Goal: Task Accomplishment & Management: Manage account settings

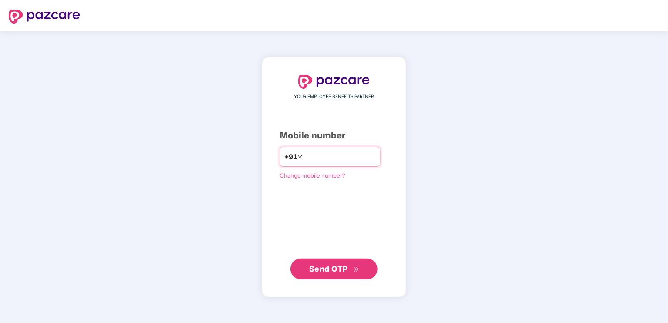
type input "**********"
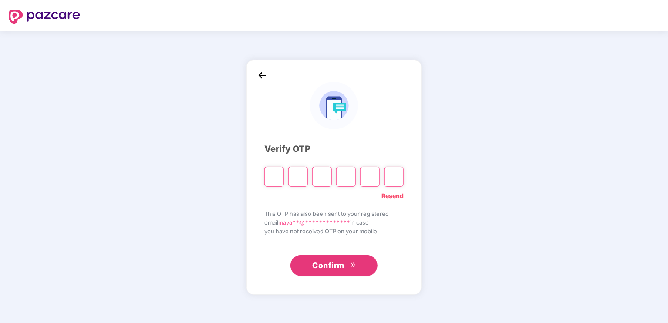
type input "*"
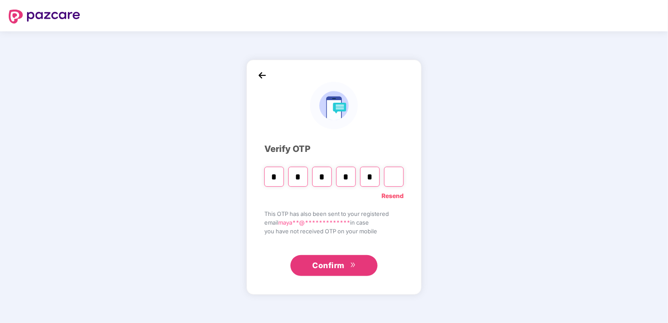
type input "*"
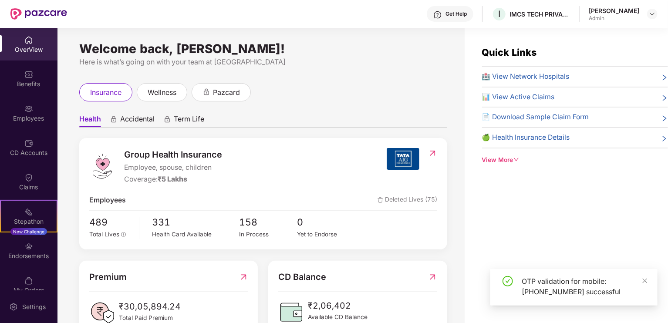
scroll to position [87, 0]
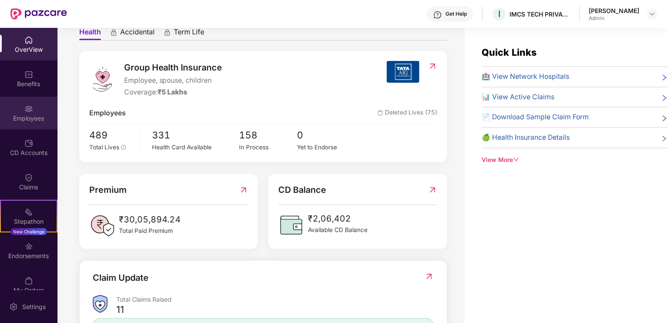
click at [25, 120] on div "Employees" at bounding box center [28, 118] width 57 height 9
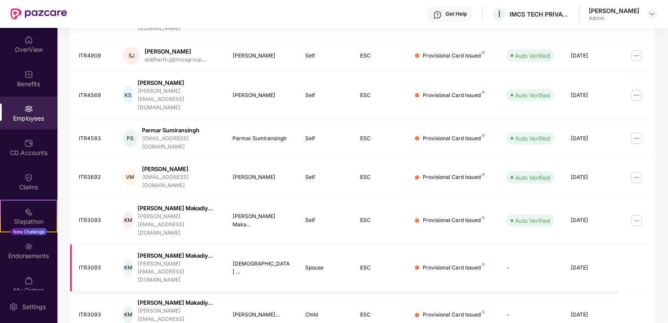
scroll to position [233, 0]
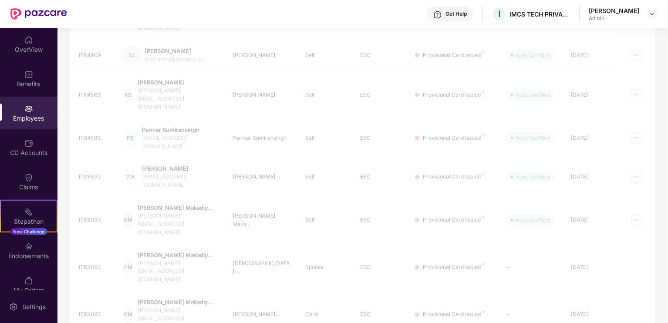
scroll to position [211, 0]
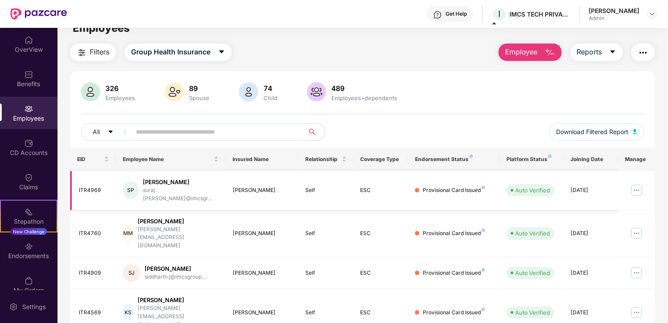
scroll to position [0, 0]
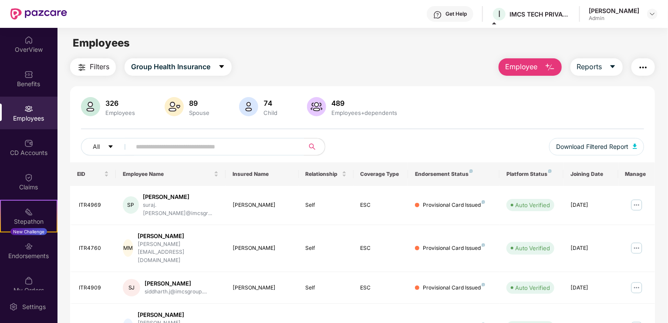
click at [163, 146] on input "text" at bounding box center [214, 146] width 156 height 13
paste input "**********"
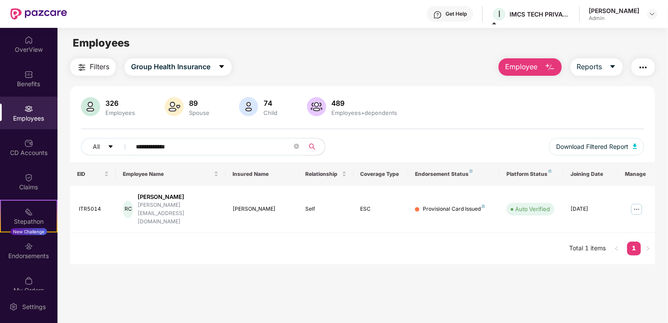
type input "**********"
click at [474, 265] on main "**********" at bounding box center [362, 189] width 610 height 323
click at [297, 146] on icon "close-circle" at bounding box center [296, 146] width 5 height 5
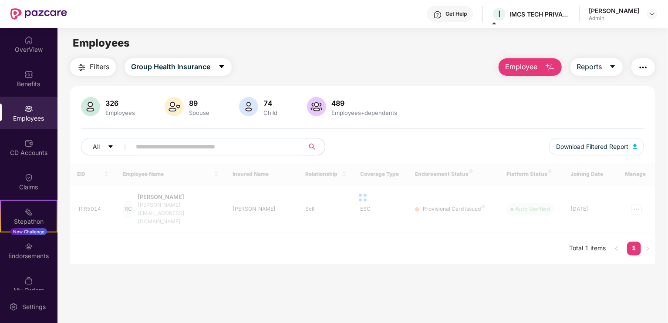
click at [432, 148] on div "All Download Filtered Report" at bounding box center [362, 150] width 563 height 24
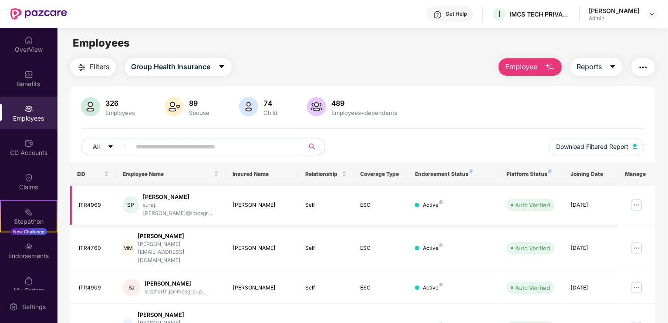
click at [638, 202] on img at bounding box center [637, 205] width 14 height 14
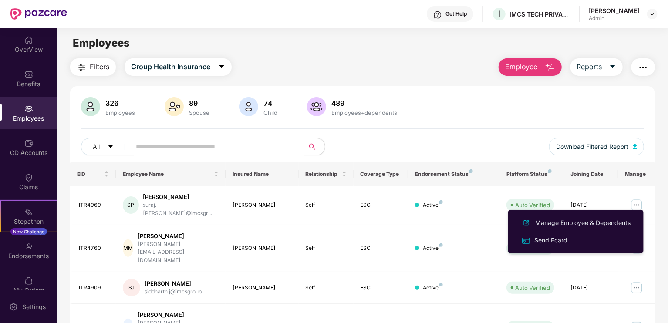
click at [646, 67] on img "button" at bounding box center [643, 67] width 10 height 10
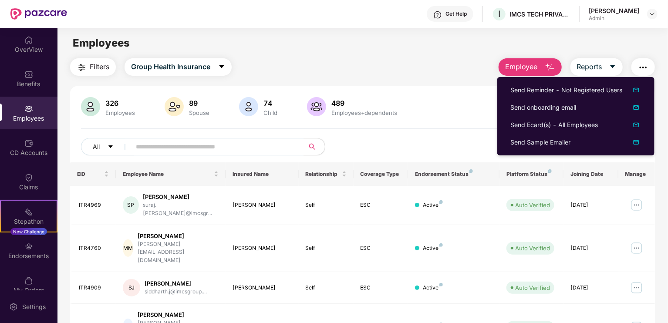
click at [465, 111] on div "326 Employees 89 Spouse 74 Child 489 Employees+dependents" at bounding box center [362, 107] width 563 height 21
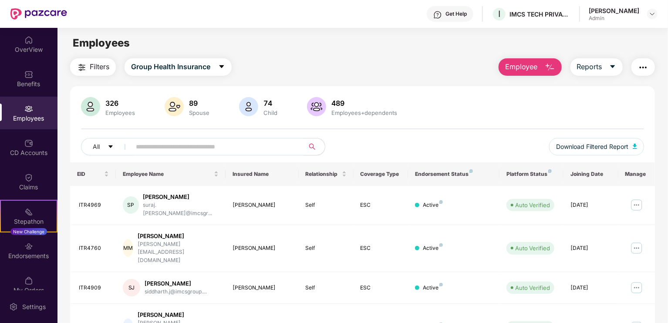
scroll to position [44, 0]
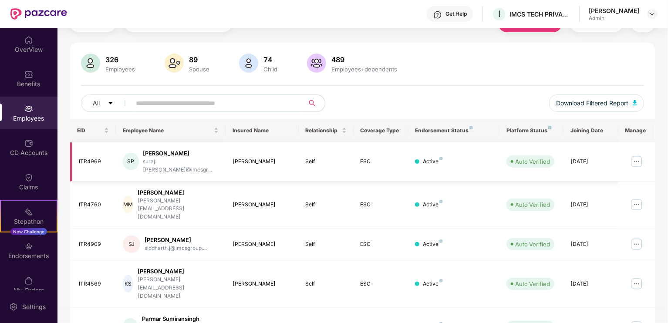
click at [641, 159] on img at bounding box center [637, 162] width 14 height 14
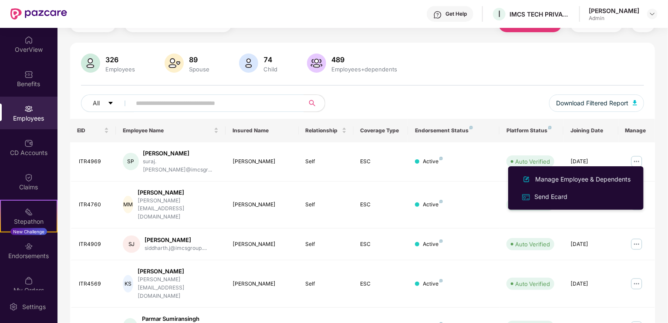
click at [658, 126] on div "Filters Group Health Insurance Employee Reports 326 Employees 89 Spouse 74 Chil…" at bounding box center [362, 310] width 610 height 591
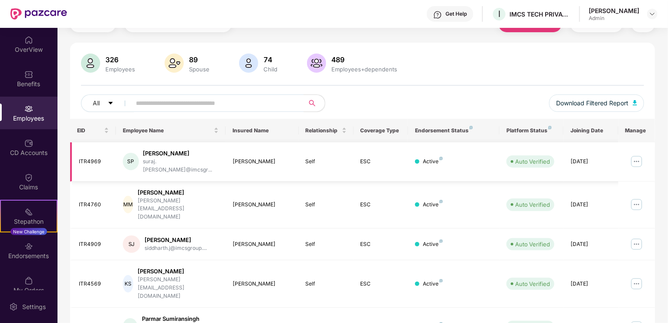
click at [636, 160] on img at bounding box center [637, 162] width 14 height 14
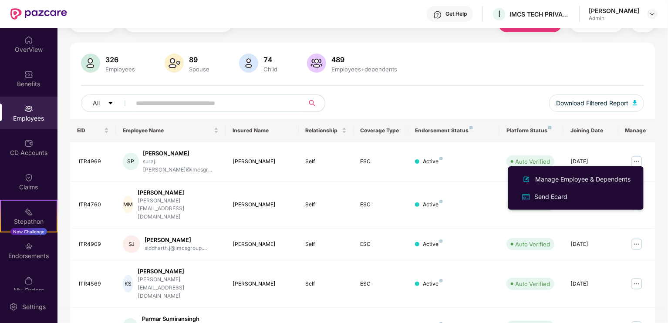
click at [666, 152] on div "Filters Group Health Insurance Employee Reports 326 Employees 89 Spouse 74 Chil…" at bounding box center [362, 310] width 610 height 591
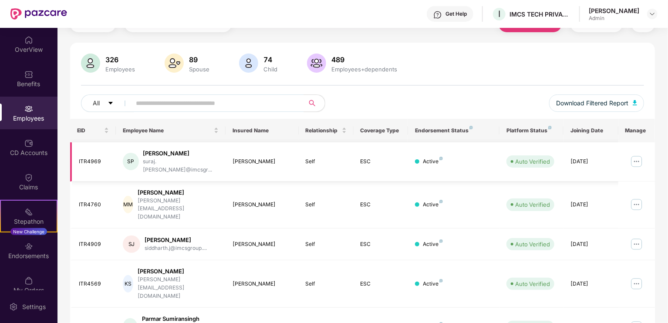
click at [634, 158] on img at bounding box center [637, 162] width 14 height 14
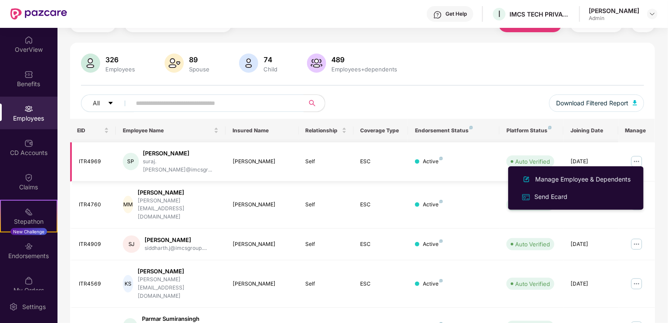
click at [634, 158] on img at bounding box center [637, 162] width 14 height 14
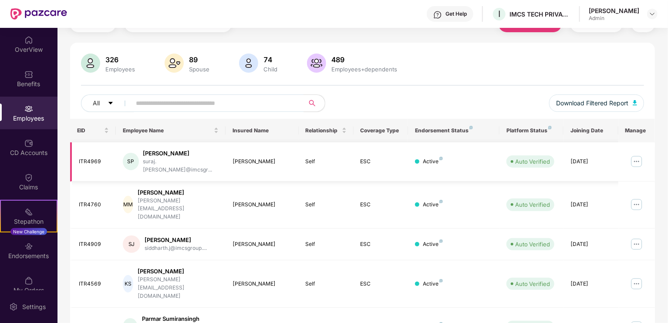
click at [634, 158] on img at bounding box center [637, 162] width 14 height 14
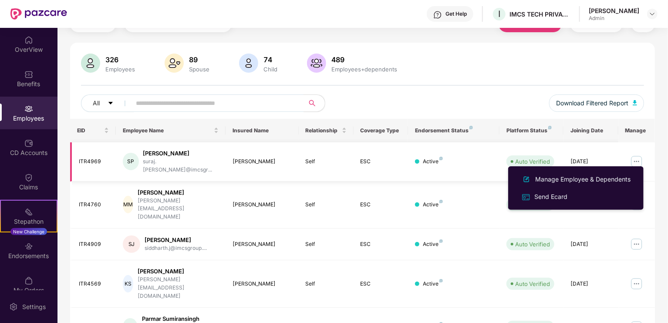
click at [634, 158] on img at bounding box center [637, 162] width 14 height 14
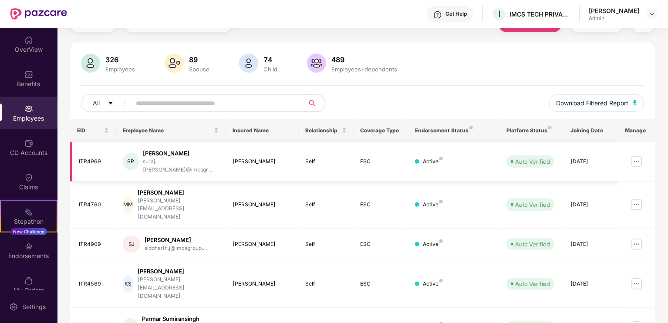
click at [634, 158] on img at bounding box center [637, 162] width 14 height 14
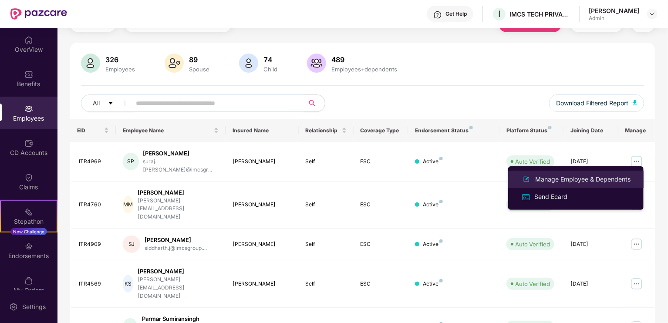
click at [558, 177] on div "Manage Employee & Dependents" at bounding box center [582, 180] width 99 height 10
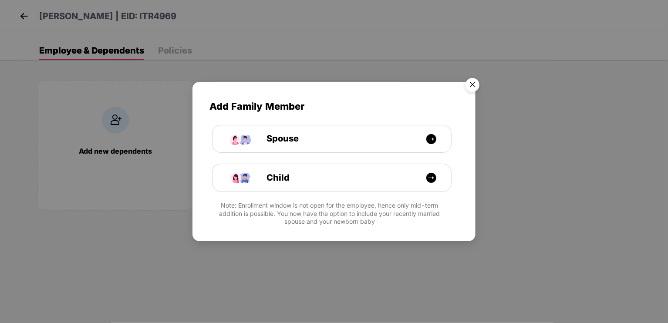
click at [469, 83] on img "Close" at bounding box center [472, 86] width 24 height 24
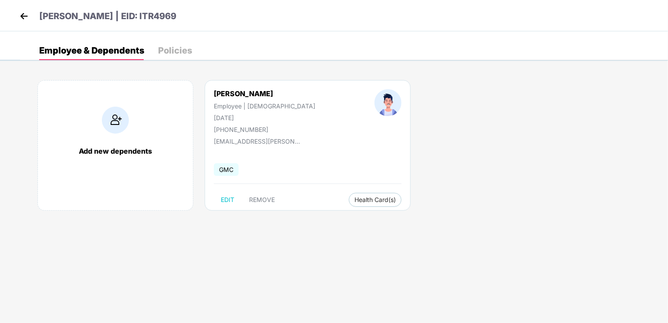
click at [23, 10] on img at bounding box center [23, 16] width 13 height 13
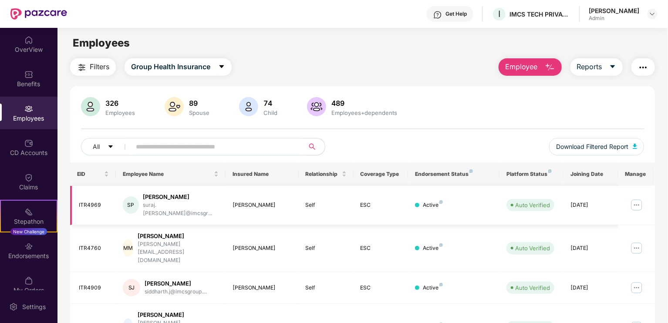
click at [637, 200] on img at bounding box center [637, 205] width 14 height 14
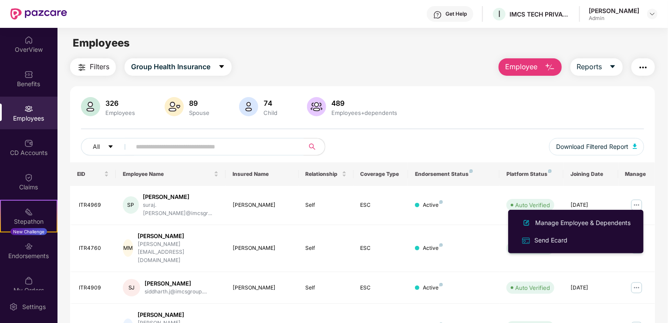
click at [639, 71] on img "button" at bounding box center [643, 67] width 10 height 10
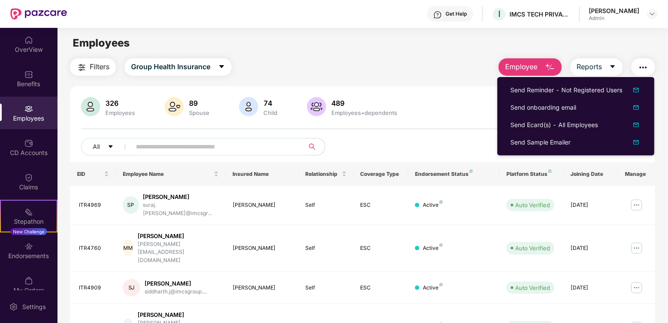
click at [401, 107] on div "326 Employees 89 Spouse 74 Child 489 Employees+dependents" at bounding box center [362, 107] width 563 height 21
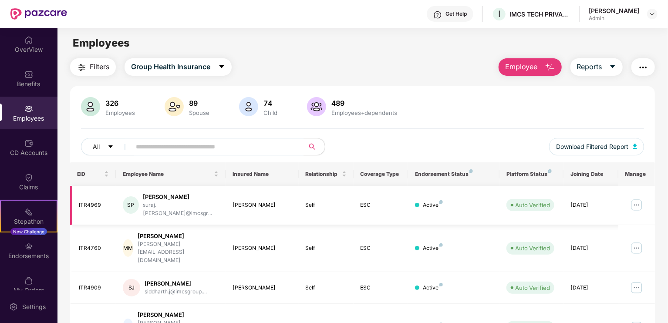
click at [631, 202] on img at bounding box center [637, 205] width 14 height 14
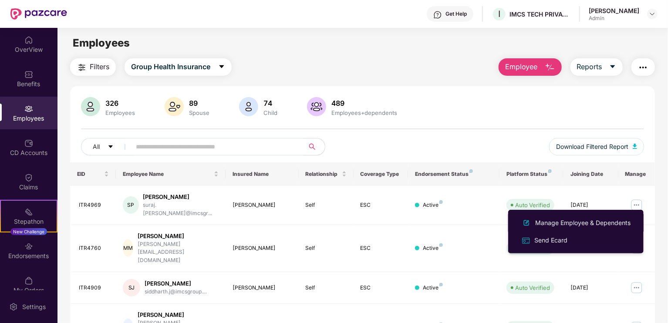
click at [554, 226] on div "Manage Employee & Dependents" at bounding box center [582, 223] width 99 height 10
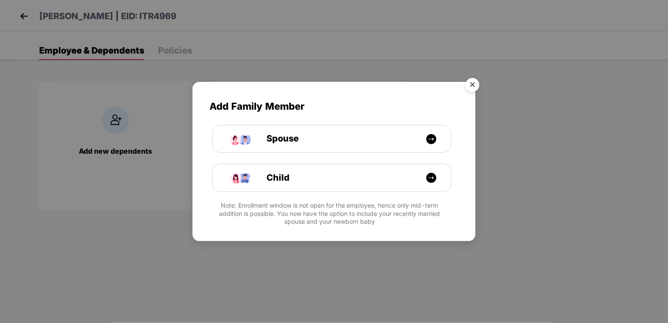
click at [475, 85] on img "Close" at bounding box center [472, 86] width 24 height 24
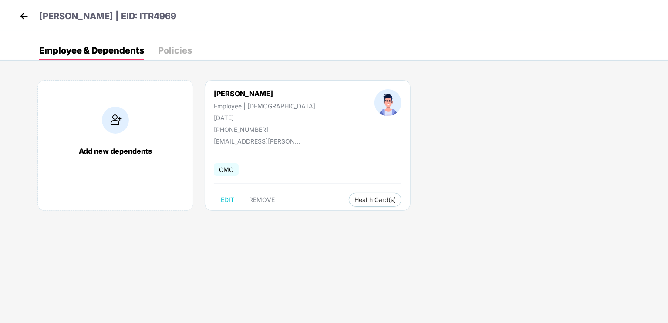
click at [436, 203] on div "Add new dependents [PERSON_NAME] Employee | [DEMOGRAPHIC_DATA] [DATE] [PHONE_NU…" at bounding box center [344, 149] width 648 height 165
click at [24, 13] on img at bounding box center [23, 16] width 13 height 13
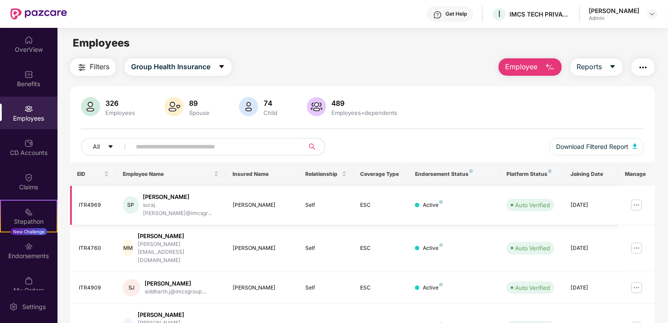
click at [637, 203] on img at bounding box center [637, 205] width 14 height 14
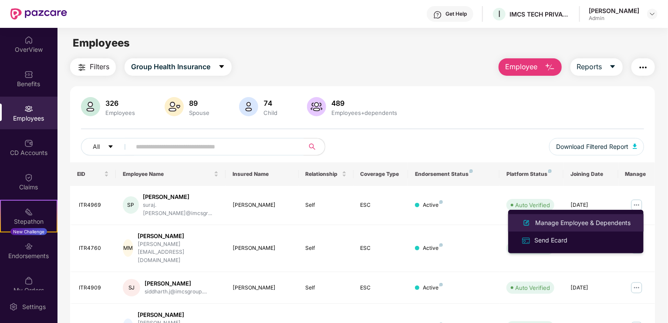
click at [610, 223] on div "Manage Employee & Dependents" at bounding box center [582, 223] width 99 height 10
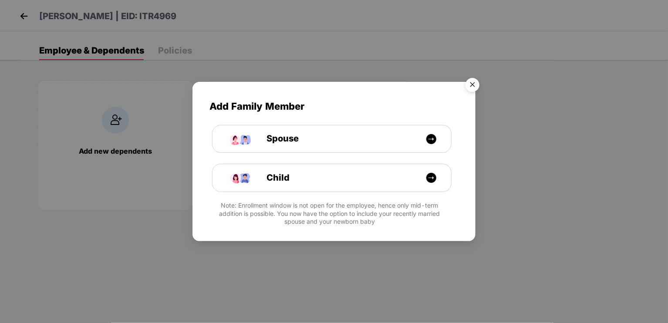
click at [470, 84] on img "Close" at bounding box center [472, 86] width 24 height 24
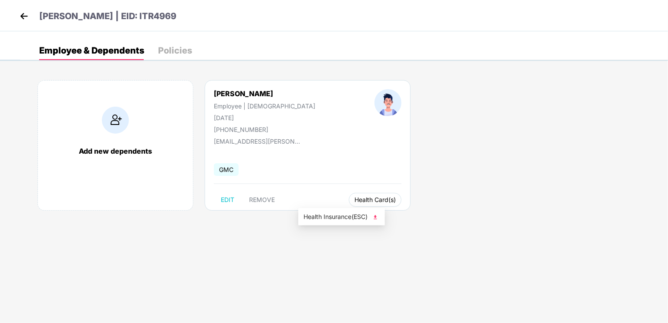
click at [354, 199] on span "Health Card(s)" at bounding box center [374, 200] width 41 height 4
click at [341, 218] on span "Health Insurance(ESC)" at bounding box center [342, 217] width 76 height 10
click at [354, 199] on span "Health Card(s)" at bounding box center [374, 200] width 41 height 4
click at [342, 215] on span "Health Insurance(ESC)" at bounding box center [342, 217] width 76 height 10
click at [24, 17] on img at bounding box center [23, 16] width 13 height 13
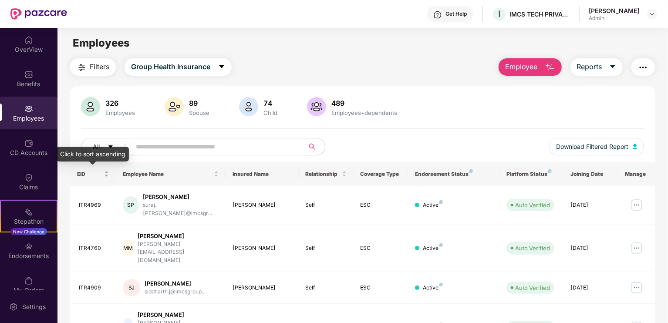
click at [106, 174] on div "EID" at bounding box center [93, 174] width 32 height 8
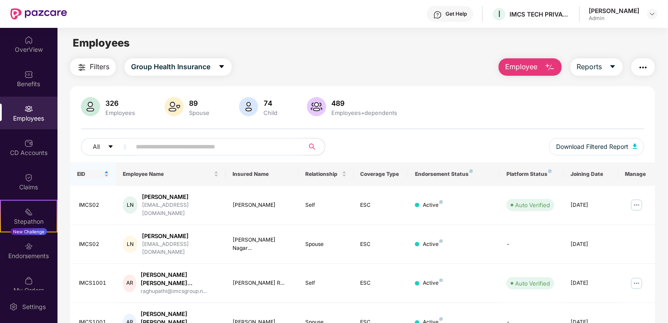
click at [106, 174] on div "EID" at bounding box center [93, 174] width 32 height 8
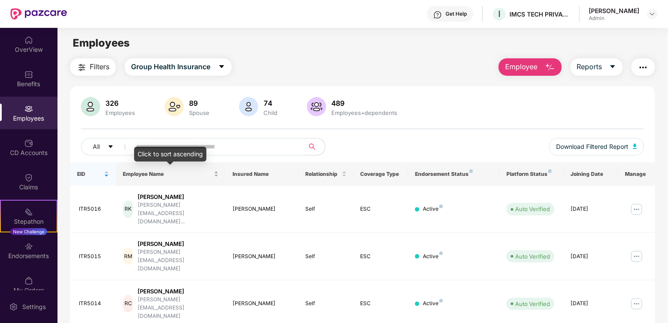
click at [214, 175] on div "Employee Name" at bounding box center [171, 174] width 96 height 8
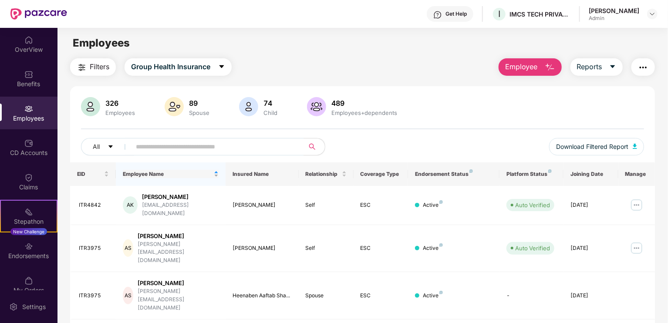
click at [214, 175] on div "Employee Name" at bounding box center [171, 174] width 96 height 8
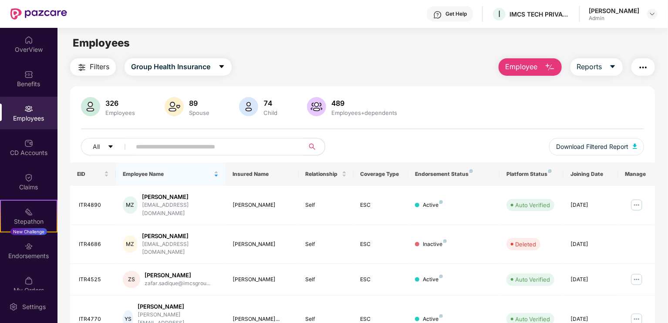
click at [213, 175] on div "Employee Name" at bounding box center [171, 174] width 96 height 8
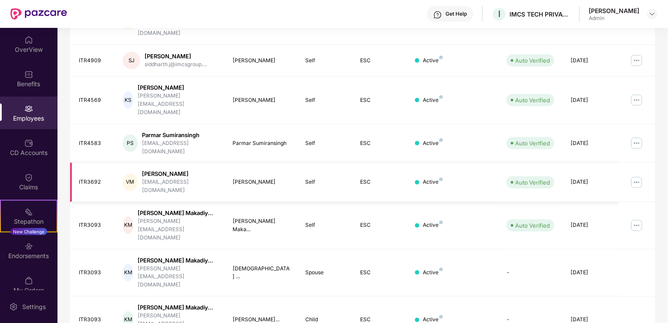
scroll to position [233, 0]
